Goal: Task Accomplishment & Management: Use online tool/utility

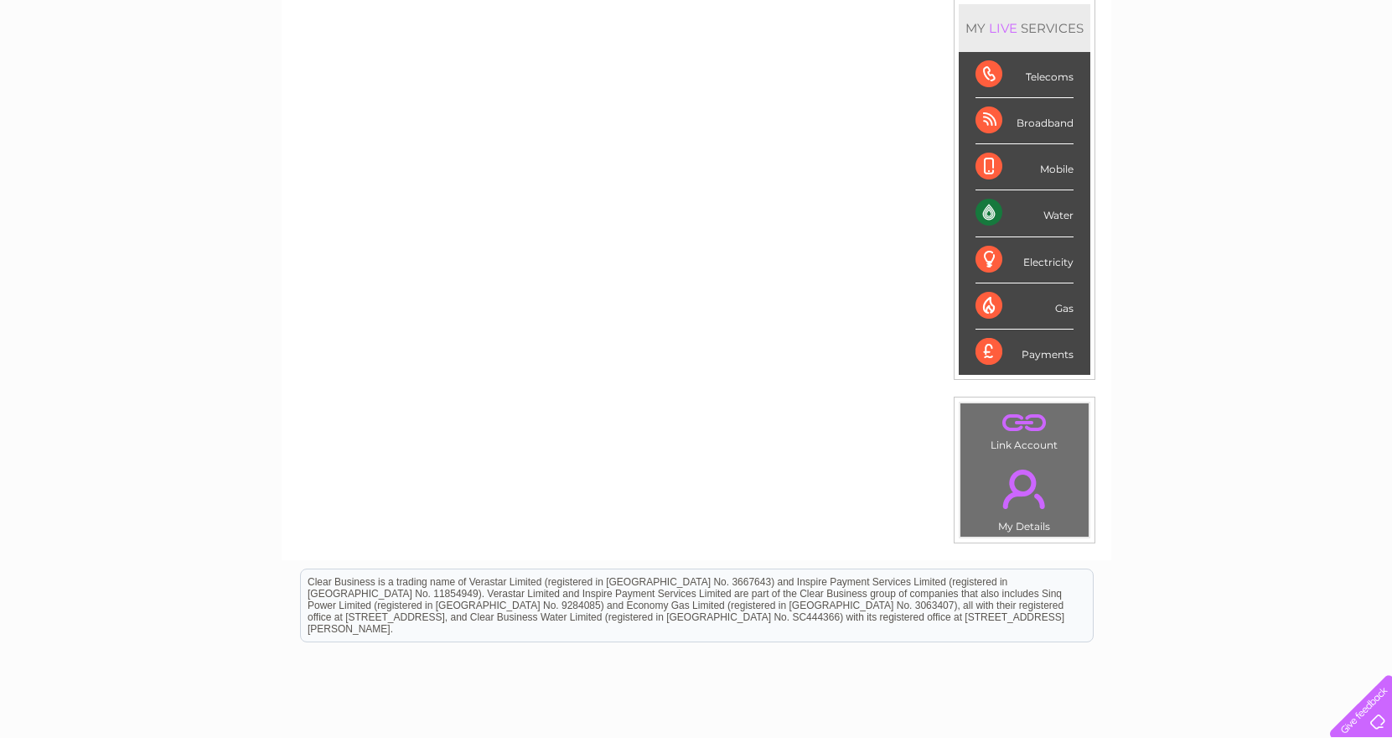
scroll to position [9, 0]
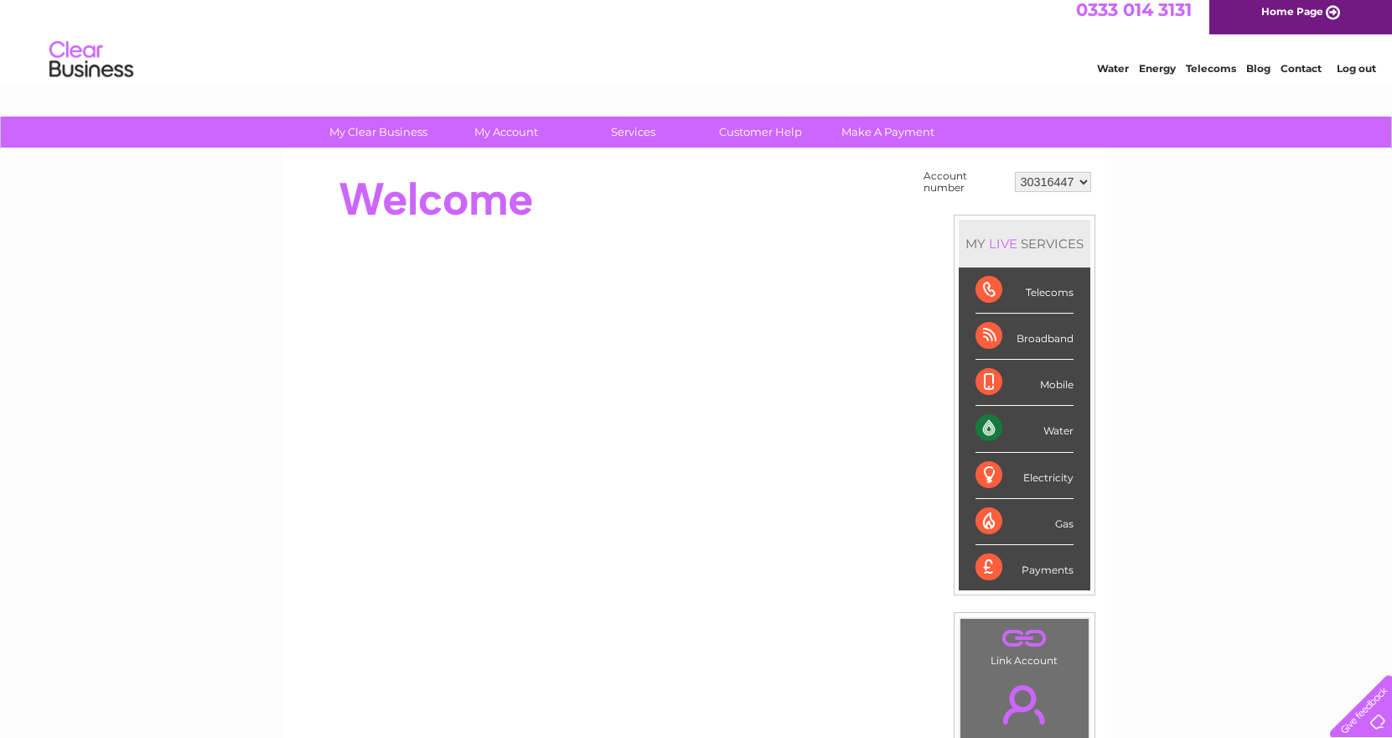
click at [985, 428] on div "Water" at bounding box center [1025, 429] width 98 height 46
click at [1064, 426] on div "Water" at bounding box center [1025, 429] width 98 height 46
click at [1021, 438] on div "Water" at bounding box center [1025, 429] width 98 height 46
click at [1054, 429] on div "Water" at bounding box center [1025, 429] width 98 height 46
click at [990, 426] on div "Water" at bounding box center [1025, 429] width 98 height 46
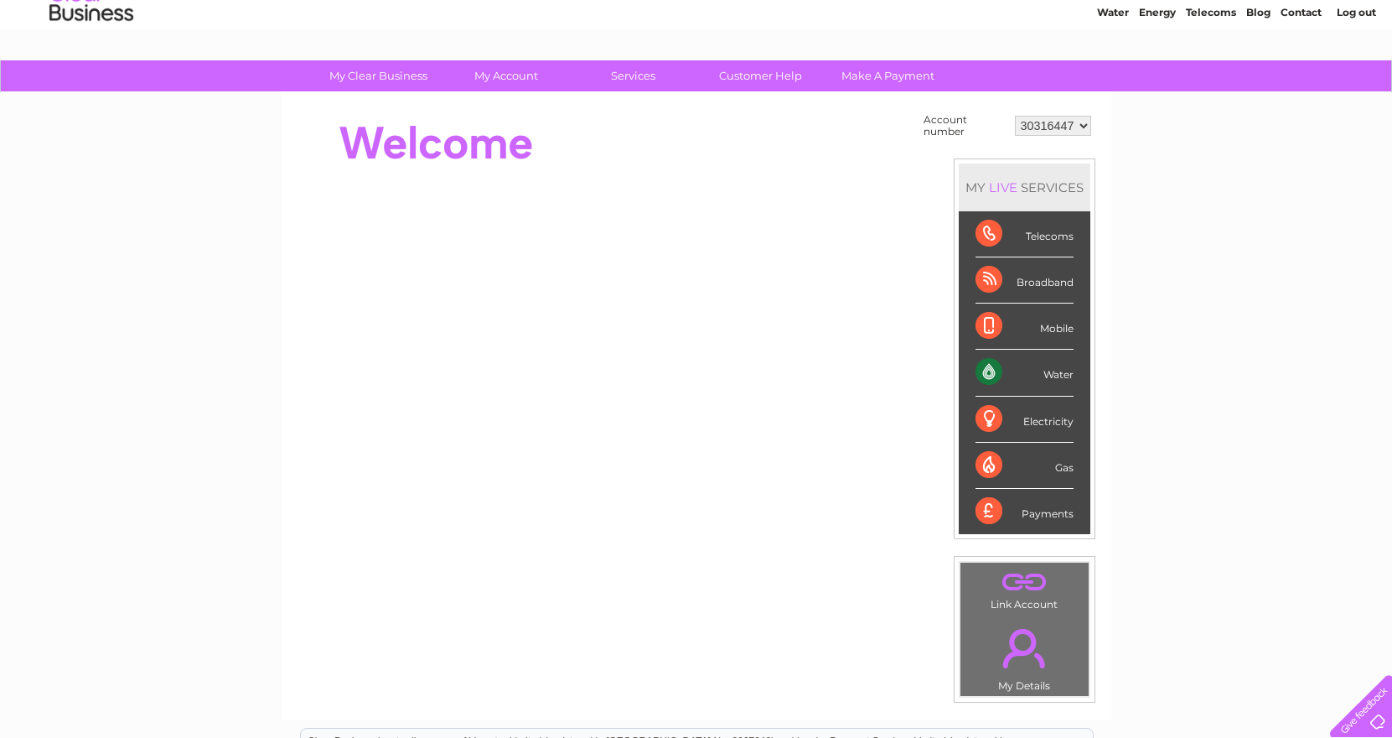
scroll to position [65, 0]
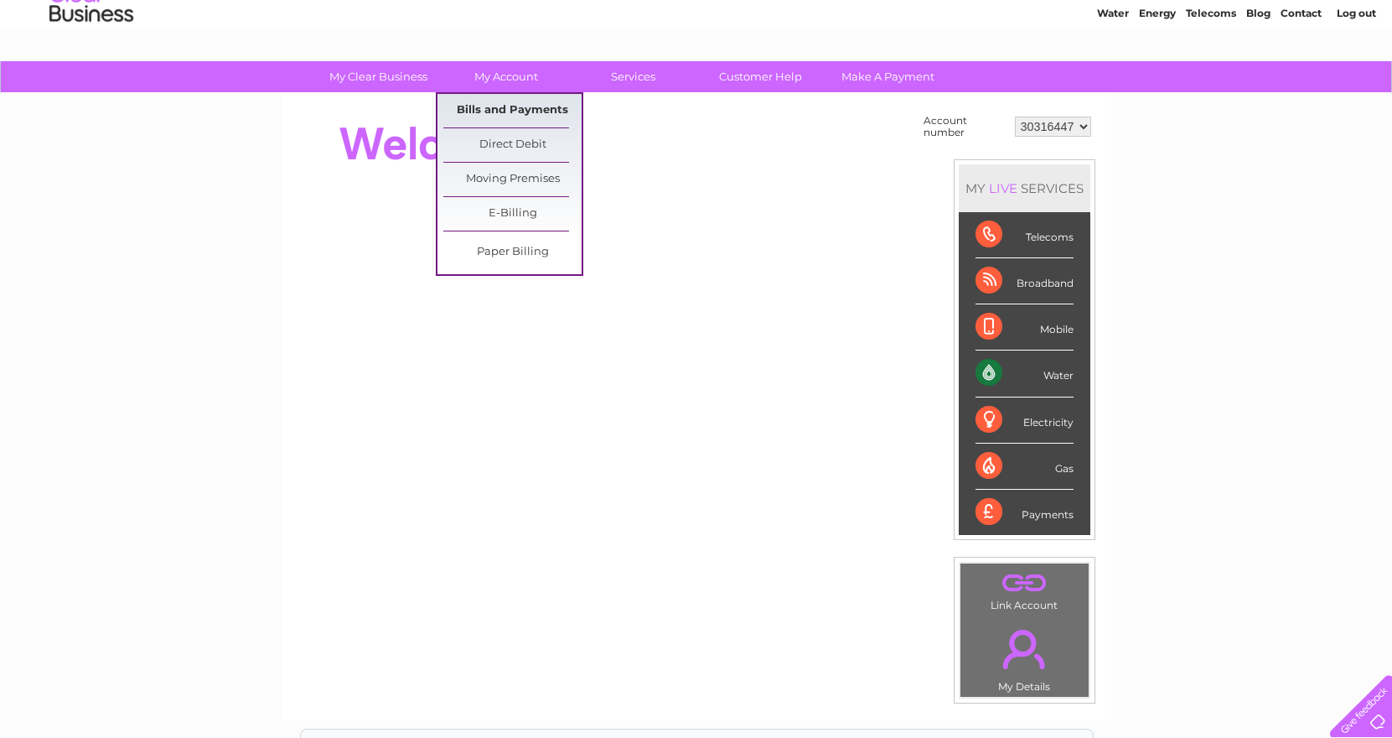
click at [508, 117] on link "Bills and Payments" at bounding box center [512, 111] width 138 height 34
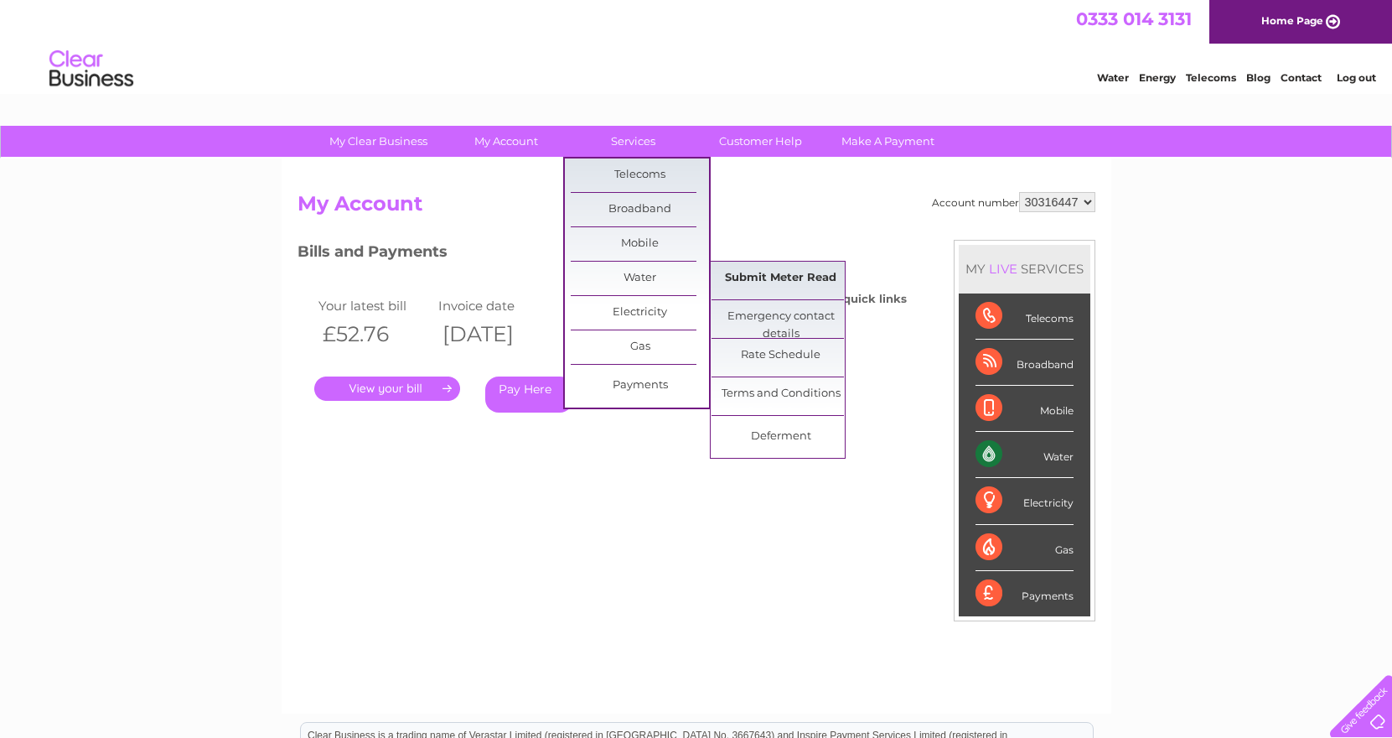
click at [783, 283] on link "Submit Meter Read" at bounding box center [781, 279] width 138 height 34
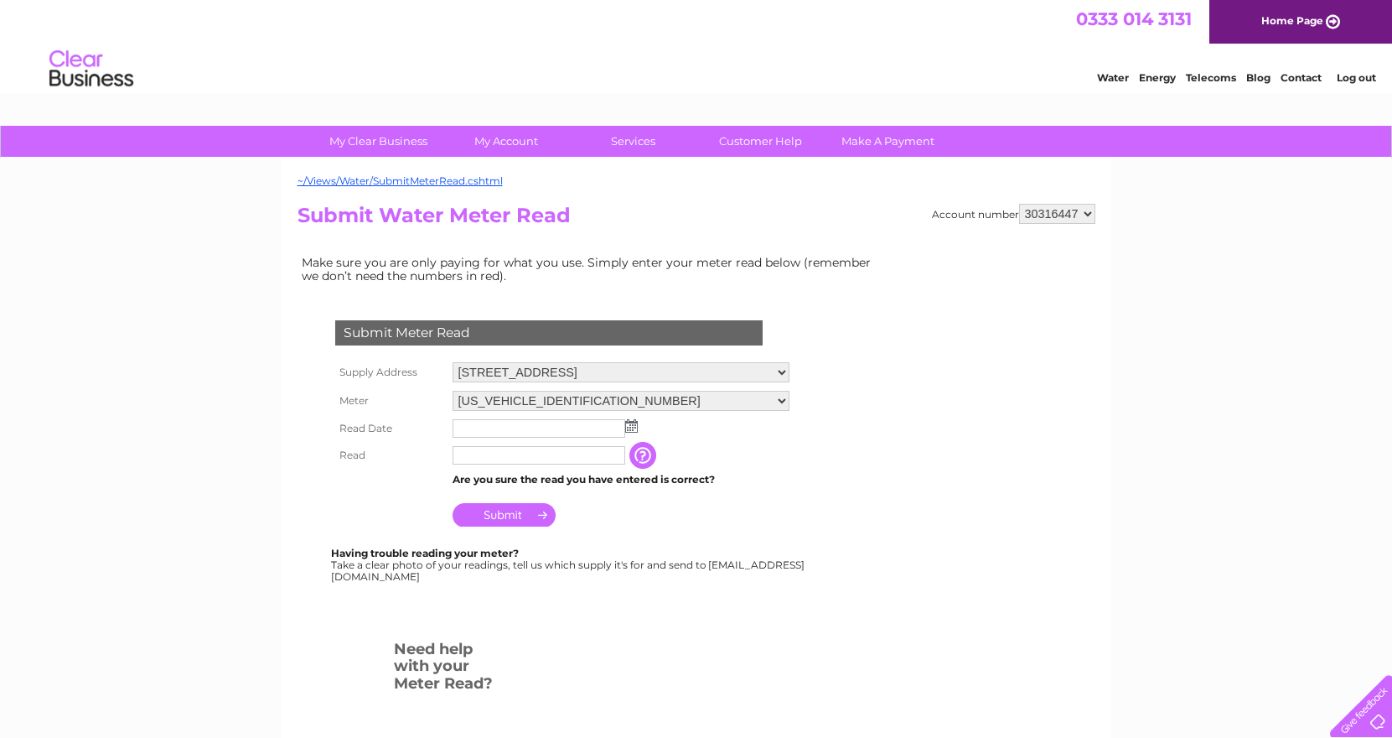
click at [614, 442] on td at bounding box center [538, 455] width 181 height 27
click at [616, 438] on td at bounding box center [620, 428] width 345 height 27
click at [634, 425] on img at bounding box center [631, 425] width 13 height 13
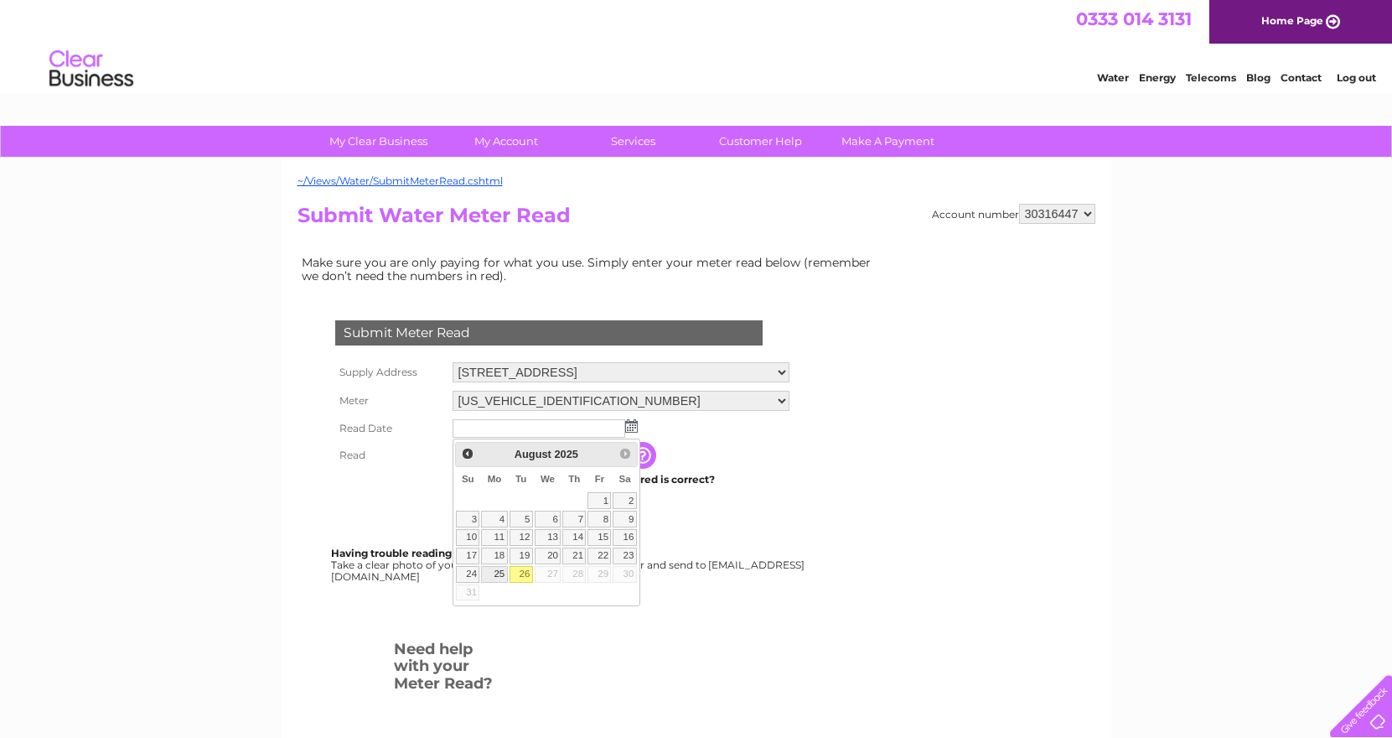
click at [504, 573] on link "25" at bounding box center [494, 574] width 26 height 17
type input "2025/08/25"
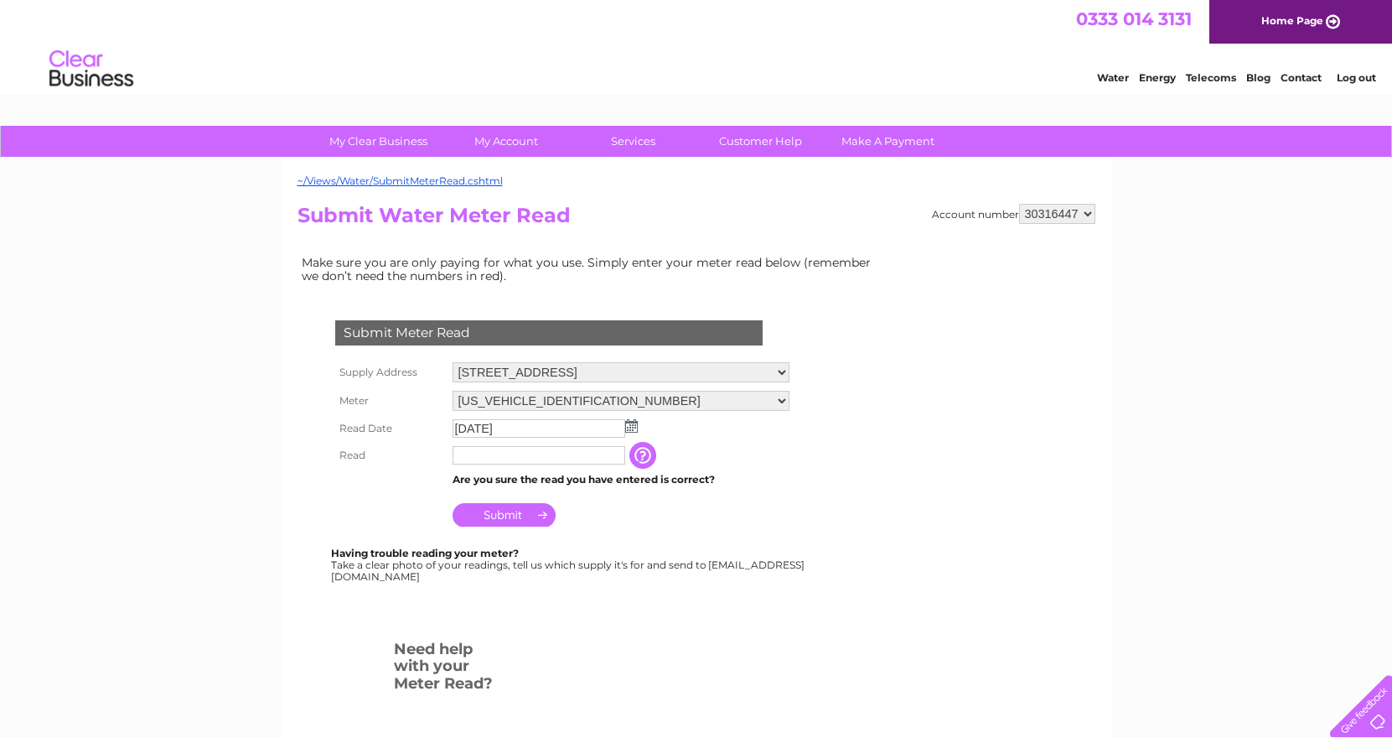
click at [516, 450] on input "text" at bounding box center [539, 455] width 173 height 18
type input "00038"
click at [525, 520] on input "Submit" at bounding box center [504, 514] width 103 height 23
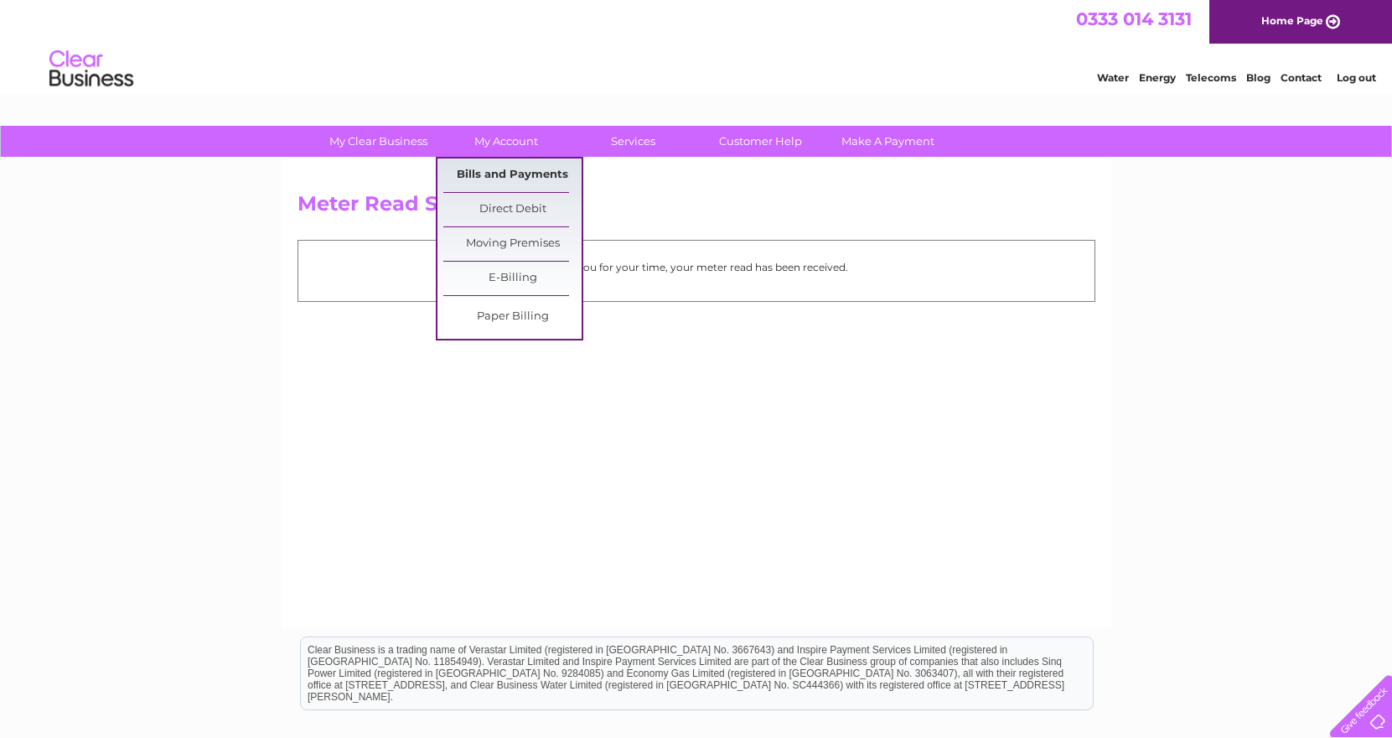
click at [503, 179] on link "Bills and Payments" at bounding box center [512, 175] width 138 height 34
click at [508, 207] on link "Direct Debit" at bounding box center [512, 210] width 138 height 34
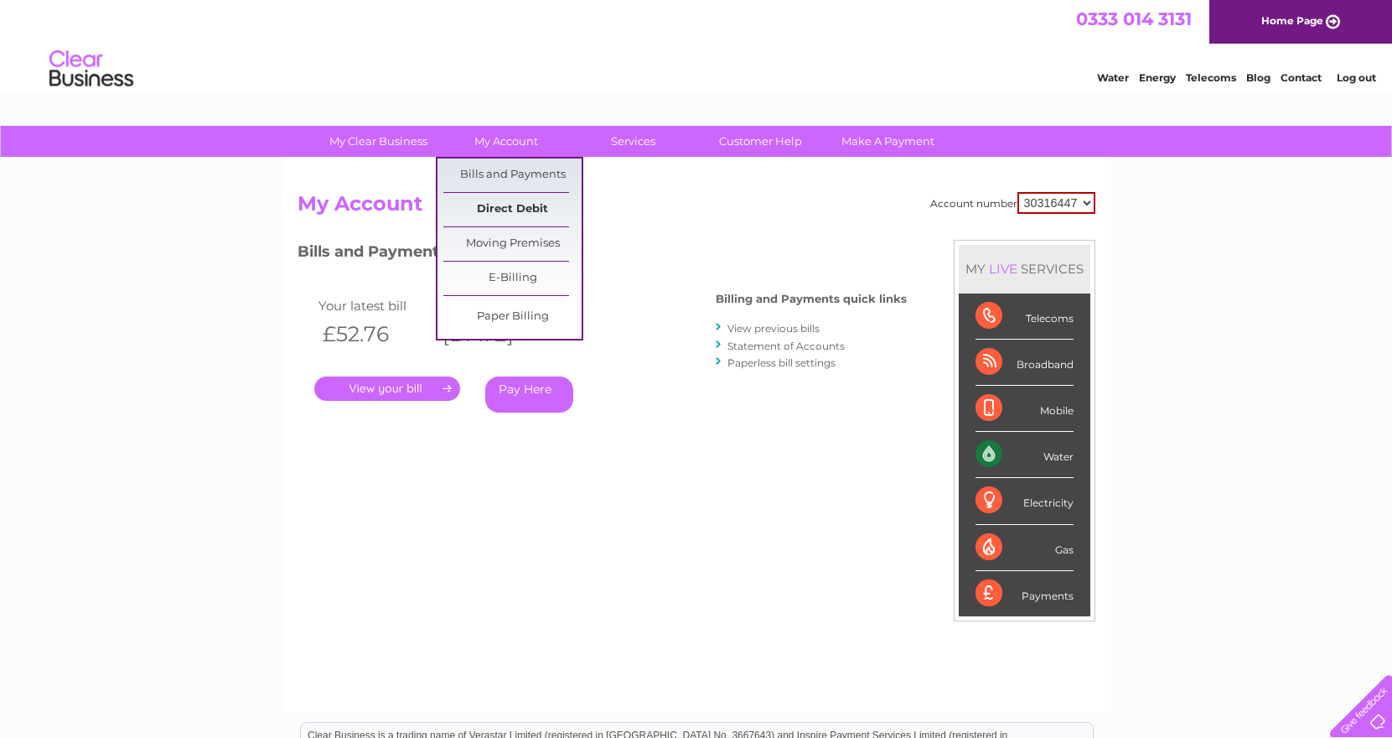
click at [510, 214] on link "Direct Debit" at bounding box center [512, 210] width 138 height 34
